Goal: Transaction & Acquisition: Purchase product/service

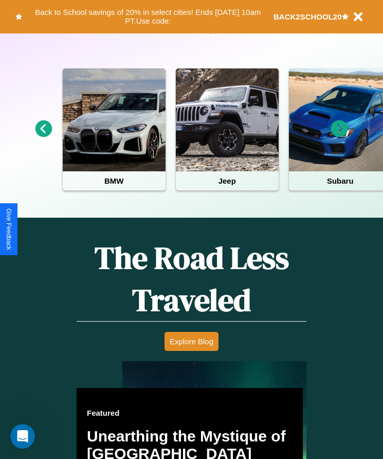
scroll to position [421, 0]
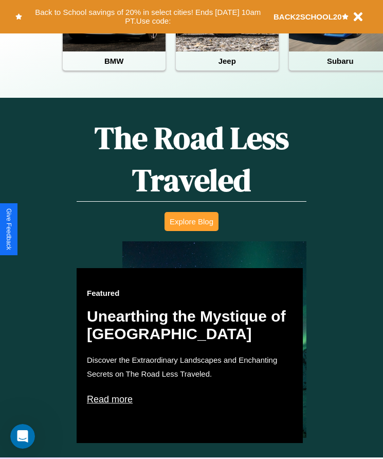
click at [191, 229] on button "Explore Blog" at bounding box center [192, 221] width 54 height 19
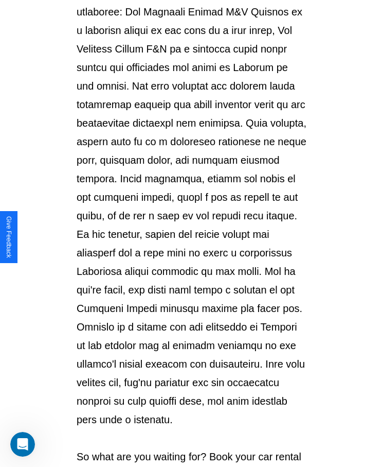
scroll to position [1088, 0]
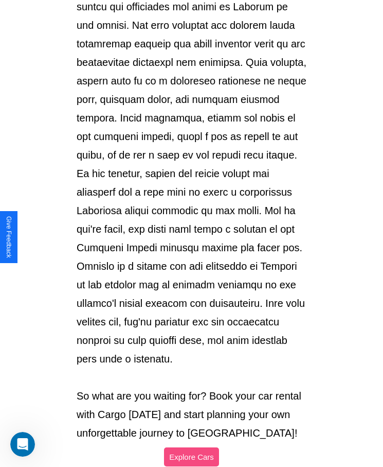
click at [191, 447] on button "Explore Cars" at bounding box center [191, 456] width 55 height 19
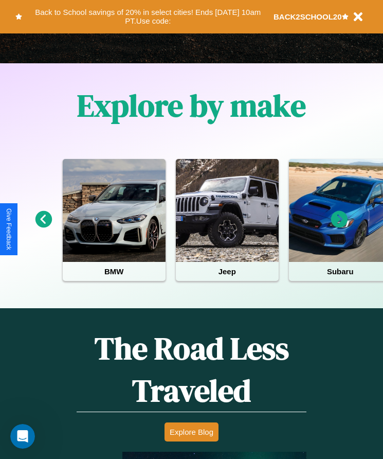
scroll to position [172, 0]
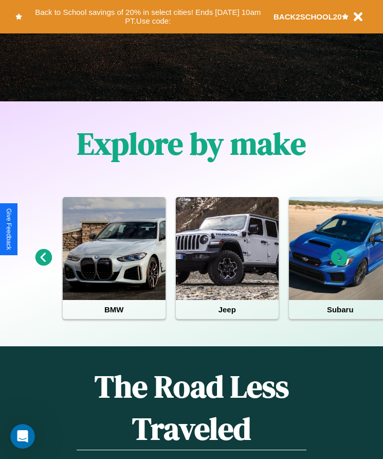
click at [43, 265] on icon at bounding box center [44, 257] width 17 height 17
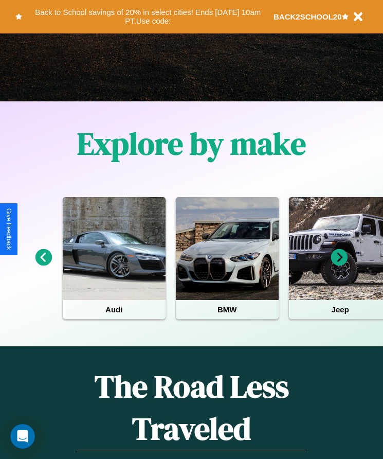
click at [340, 265] on icon at bounding box center [339, 257] width 17 height 17
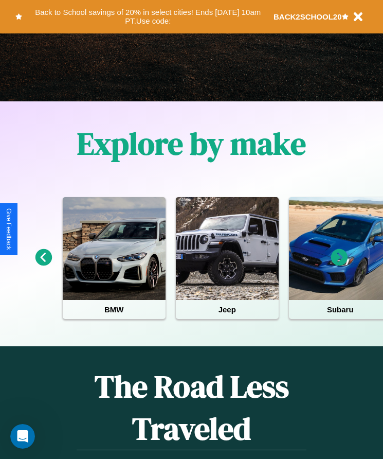
click at [340, 265] on icon at bounding box center [339, 257] width 17 height 17
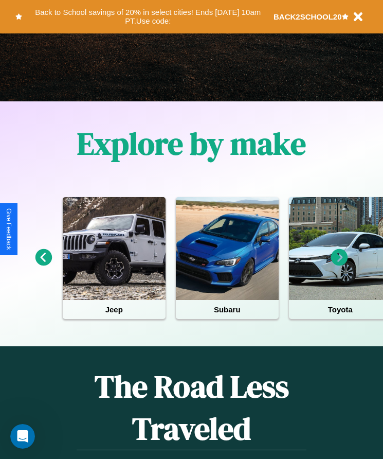
click at [340, 265] on icon at bounding box center [339, 257] width 17 height 17
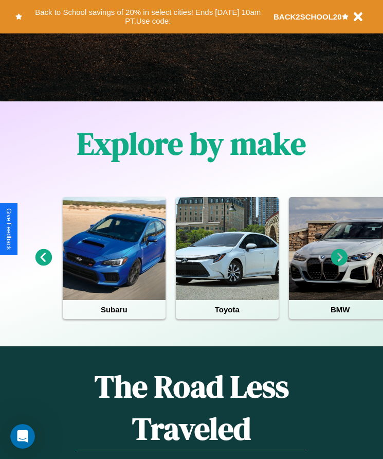
click at [43, 265] on icon at bounding box center [44, 257] width 17 height 17
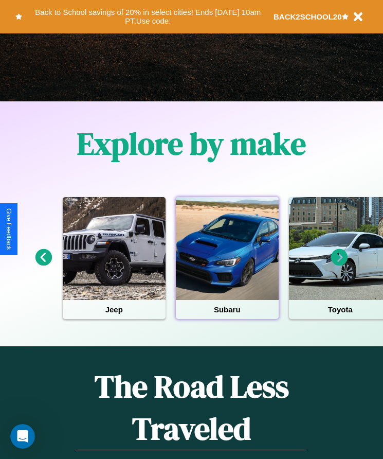
click at [227, 265] on div at bounding box center [227, 248] width 103 height 103
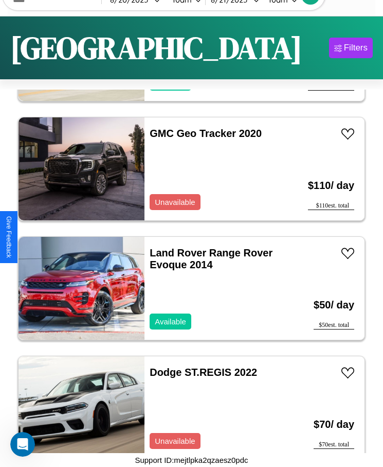
scroll to position [7173, 0]
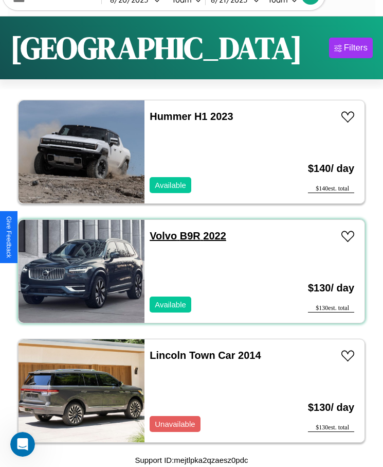
click at [160, 236] on link "Volvo B9R 2022" at bounding box center [188, 235] width 77 height 11
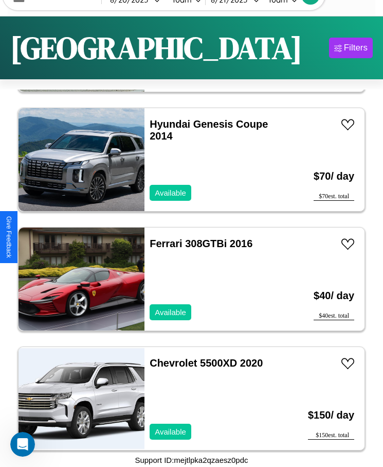
scroll to position [14219, 0]
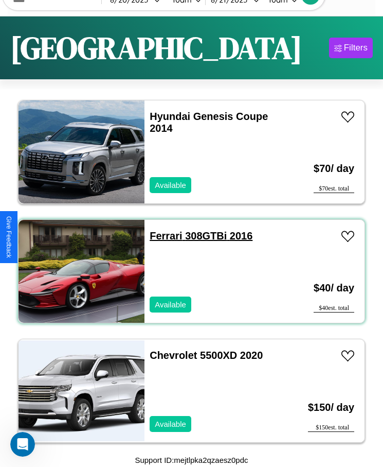
click at [163, 236] on link "Ferrari 308GTBi 2016" at bounding box center [201, 235] width 103 height 11
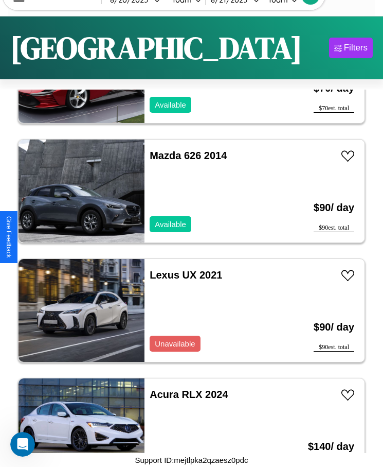
scroll to position [2157, 0]
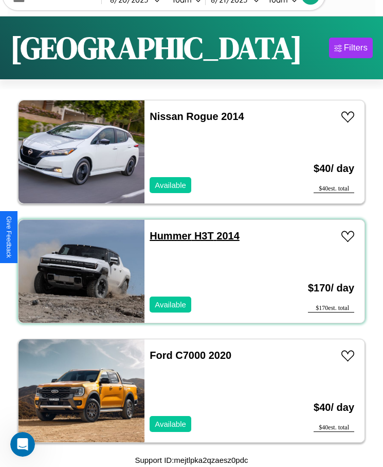
click at [167, 236] on link "Hummer H3T 2014" at bounding box center [195, 235] width 90 height 11
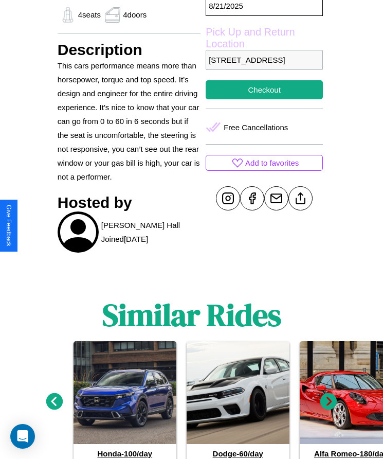
scroll to position [435, 0]
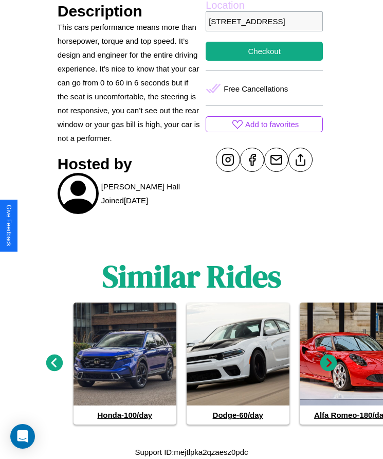
click at [329, 363] on icon at bounding box center [329, 362] width 17 height 17
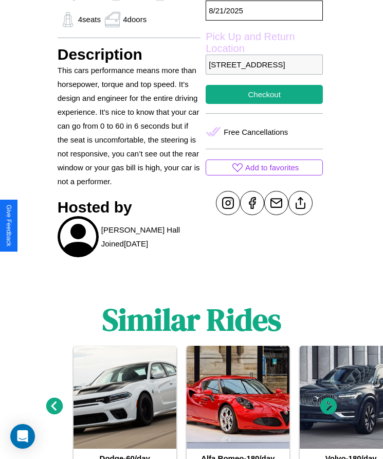
scroll to position [379, 0]
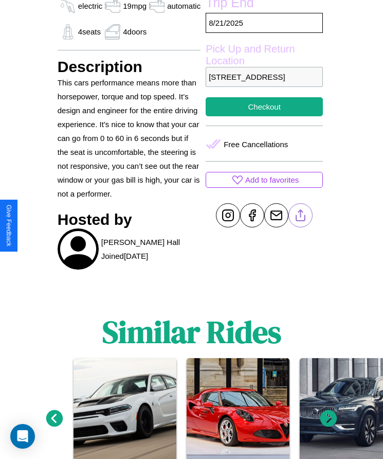
click at [301, 217] on line at bounding box center [301, 213] width 0 height 7
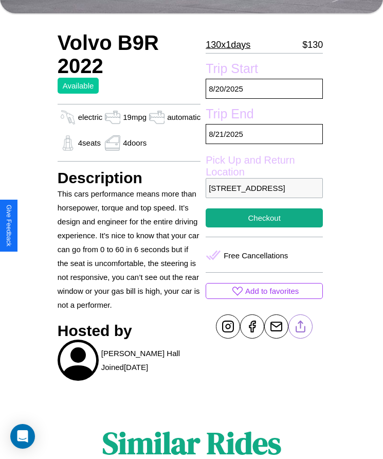
scroll to position [271, 0]
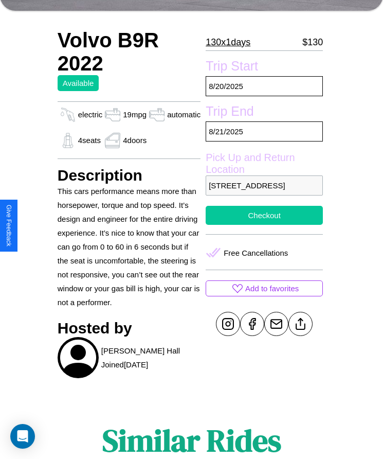
click at [262, 225] on button "Checkout" at bounding box center [264, 215] width 117 height 19
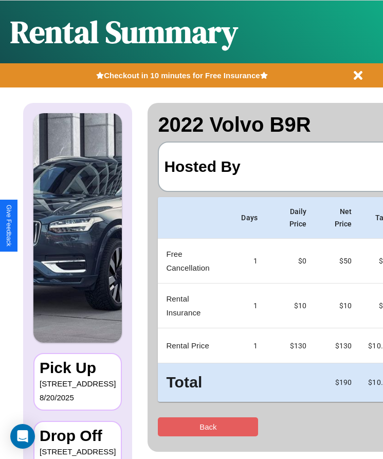
scroll to position [0, 61]
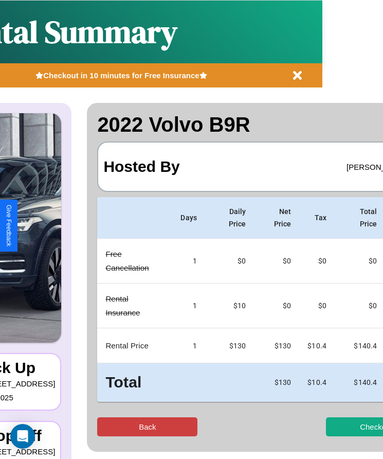
click at [107, 427] on button "Back" at bounding box center [147, 426] width 100 height 19
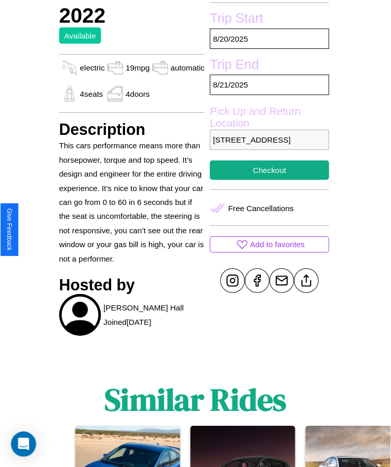
scroll to position [344, 0]
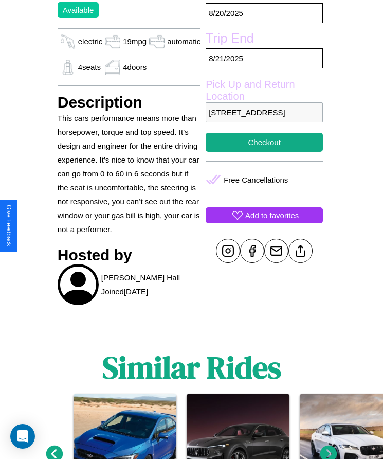
click at [262, 222] on p "Add to favorites" at bounding box center [273, 215] width 54 height 14
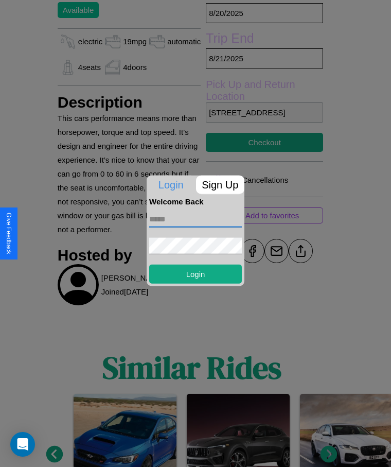
click at [196, 219] on input "text" at bounding box center [195, 219] width 93 height 16
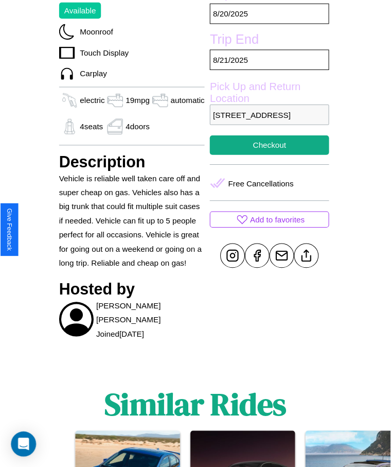
scroll to position [360, 0]
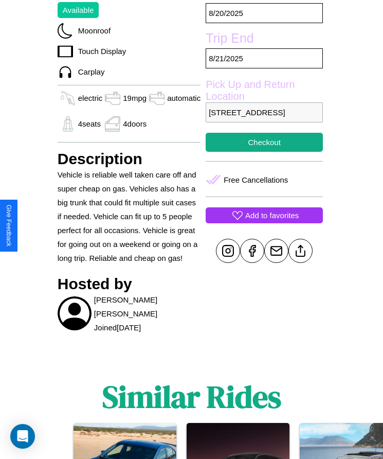
click at [262, 222] on p "Add to favorites" at bounding box center [273, 215] width 54 height 14
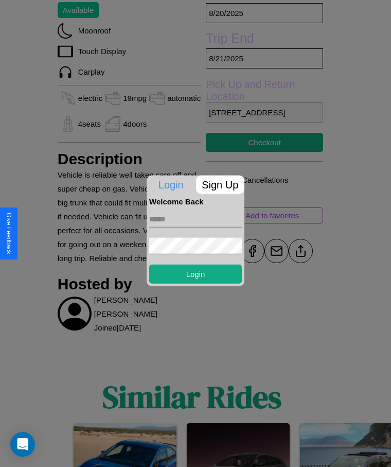
click at [220, 184] on p "Sign Up" at bounding box center [220, 184] width 49 height 19
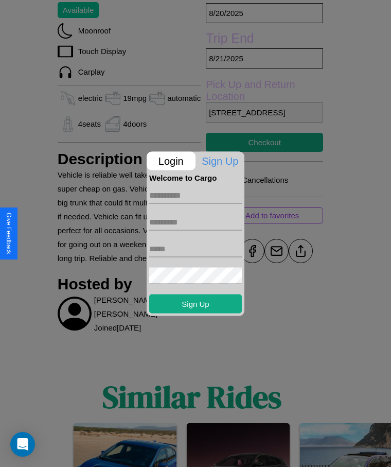
click at [196, 195] on input "text" at bounding box center [195, 195] width 93 height 16
type input "********"
click at [196, 222] on input "text" at bounding box center [195, 222] width 93 height 16
type input "*****"
click at [196, 249] on input "text" at bounding box center [195, 248] width 93 height 16
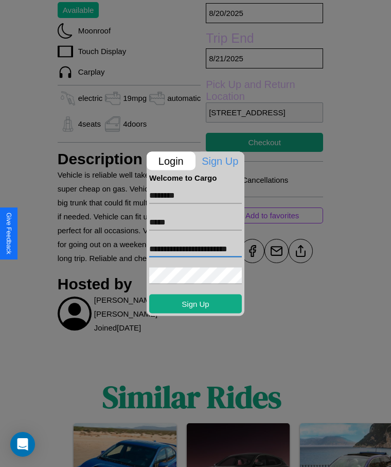
scroll to position [0, 15]
type input "**********"
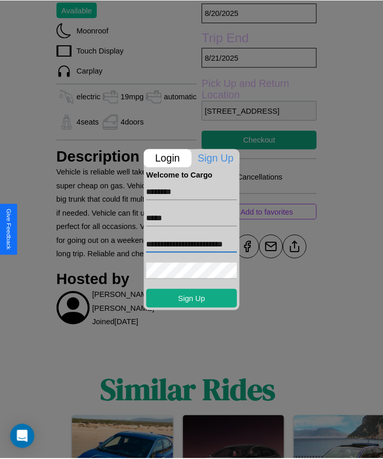
scroll to position [0, 0]
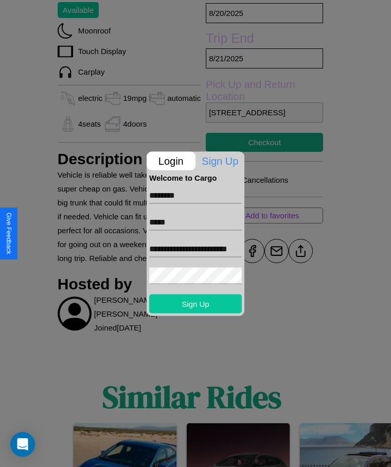
click at [196, 303] on button "Sign Up" at bounding box center [195, 303] width 93 height 19
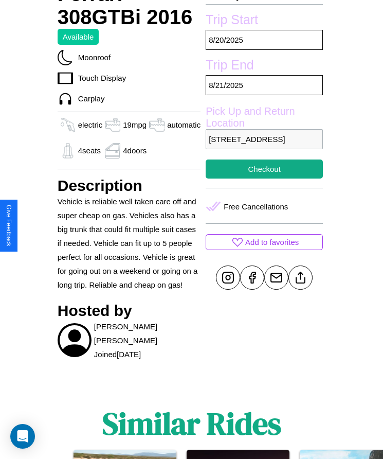
scroll to position [287, 0]
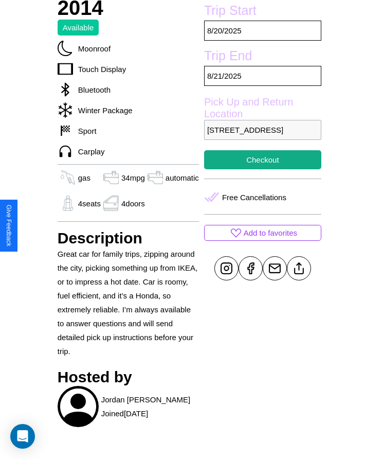
scroll to position [351, 0]
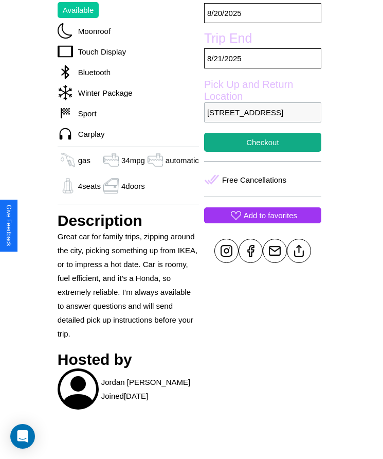
click at [262, 222] on p "Add to favorites" at bounding box center [271, 215] width 54 height 14
